Goal: Check status: Check status

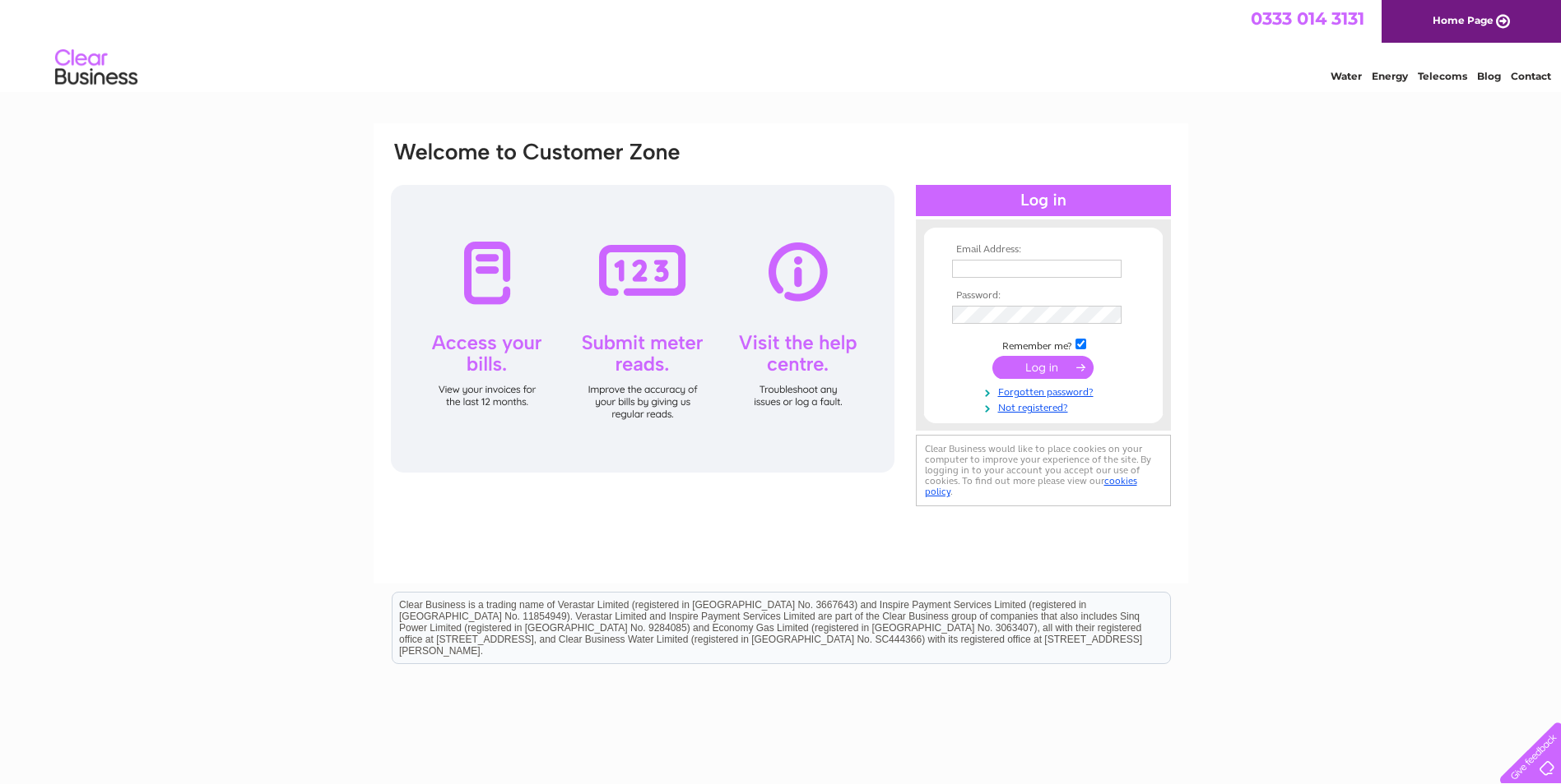
type input "admin@titantorque.co.uk"
click at [1048, 373] on input "submit" at bounding box center [1042, 367] width 101 height 23
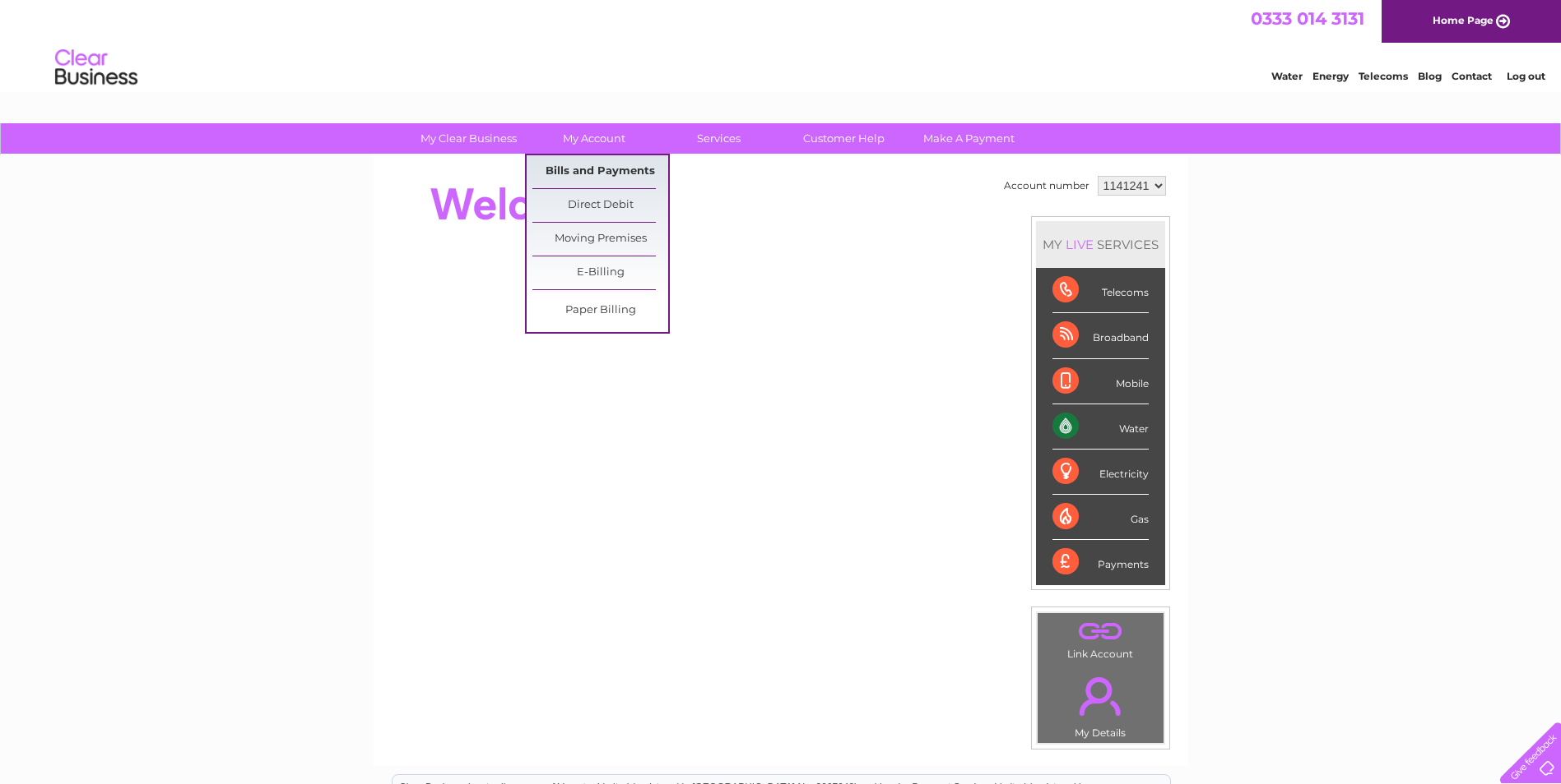
click at [578, 170] on link "Bills and Payments" at bounding box center [600, 171] width 135 height 33
click at [580, 170] on link "Bills and Payments" at bounding box center [600, 171] width 135 height 33
click at [582, 170] on link "Bills and Payments" at bounding box center [600, 171] width 135 height 33
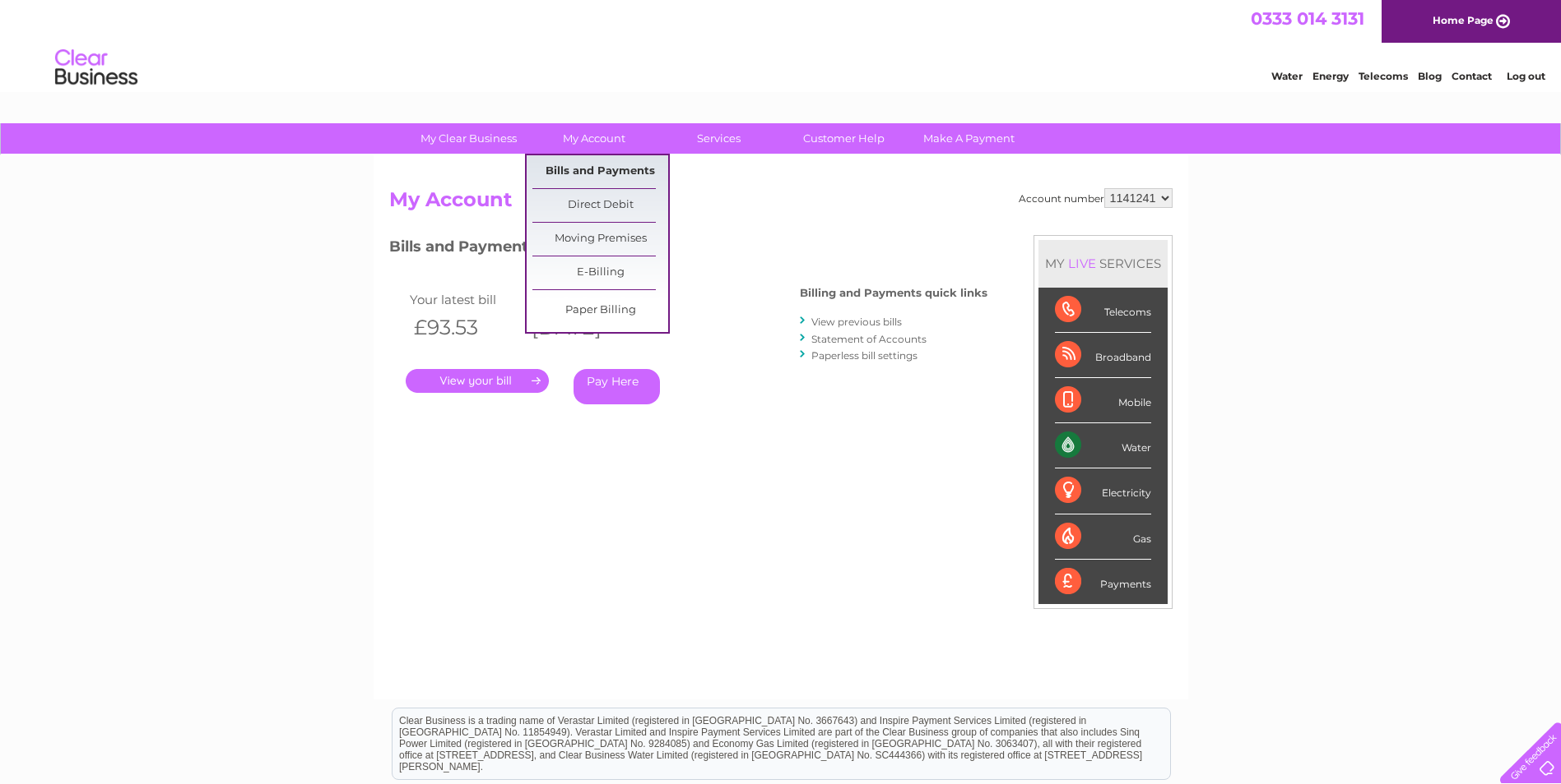
click at [630, 172] on link "Bills and Payments" at bounding box center [600, 171] width 135 height 33
